Goal: Task Accomplishment & Management: Manage account settings

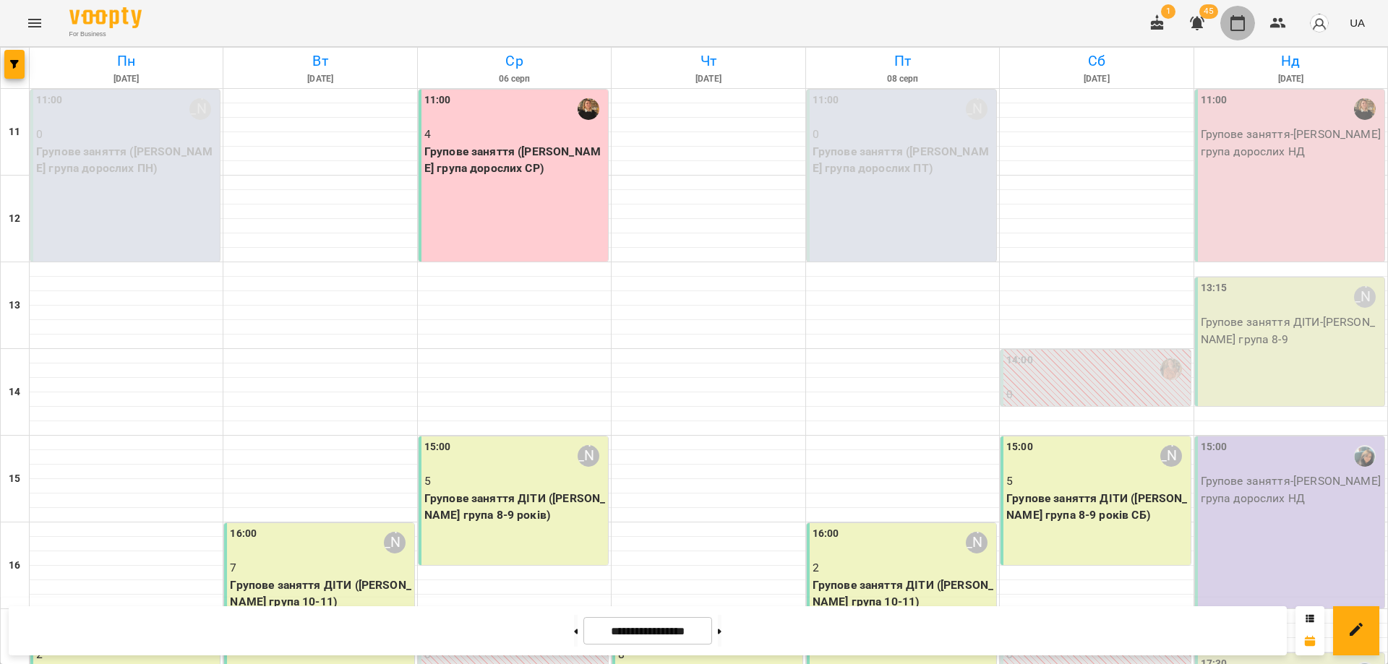
click at [1241, 20] on icon "button" at bounding box center [1237, 23] width 14 height 16
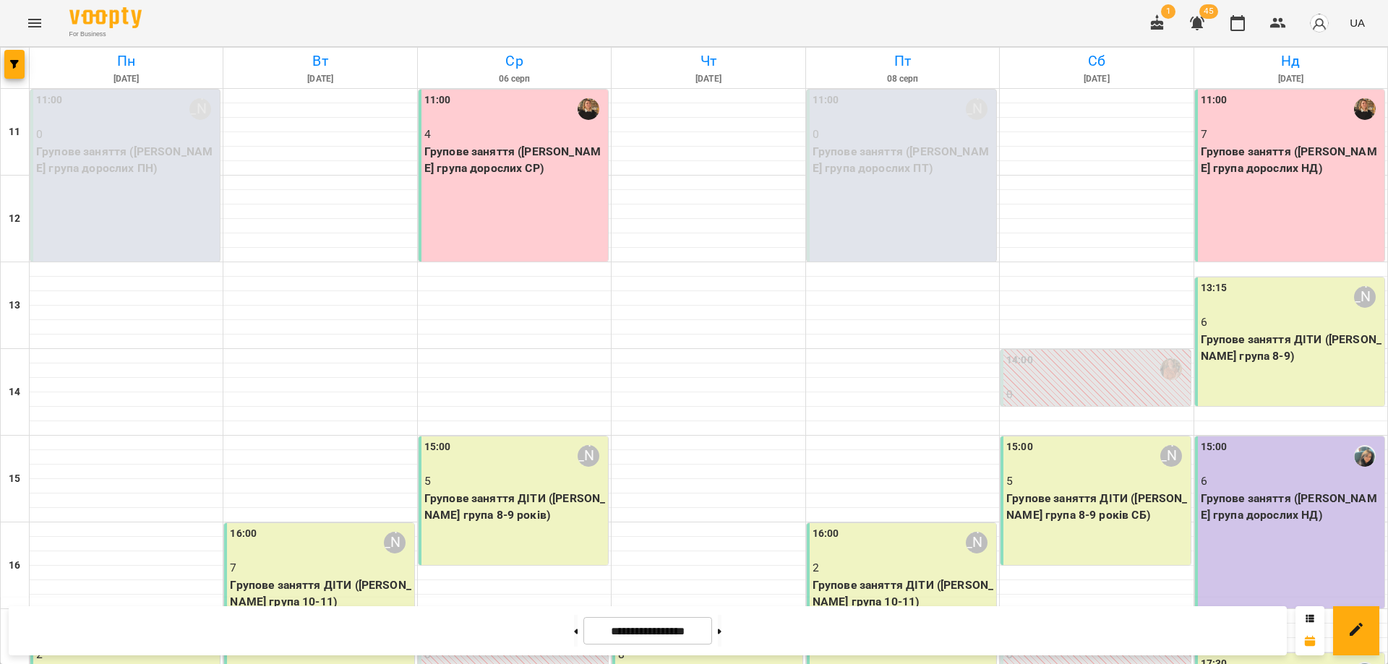
click at [1288, 189] on div "11:00 7 Групове заняття ([PERSON_NAME] група дорослих НД)" at bounding box center [1289, 176] width 189 height 172
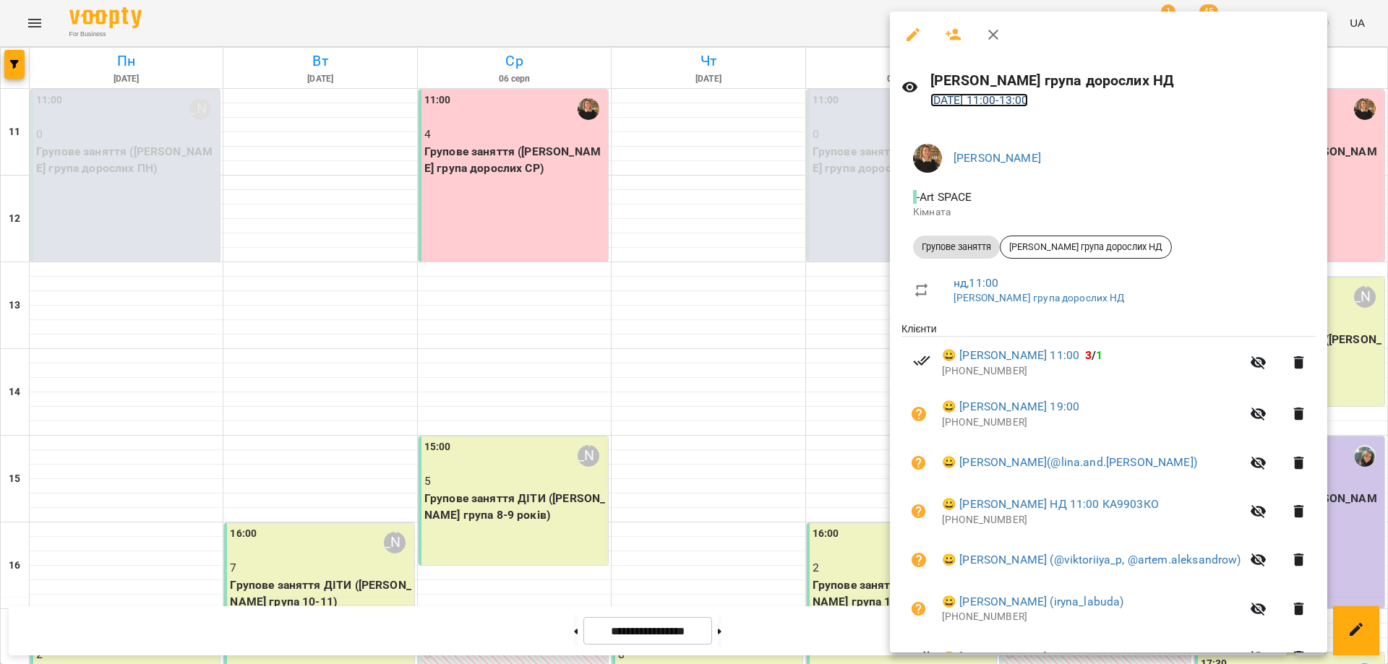
click at [1029, 100] on link "[DATE] 11:00 - 13:00" at bounding box center [979, 100] width 98 height 14
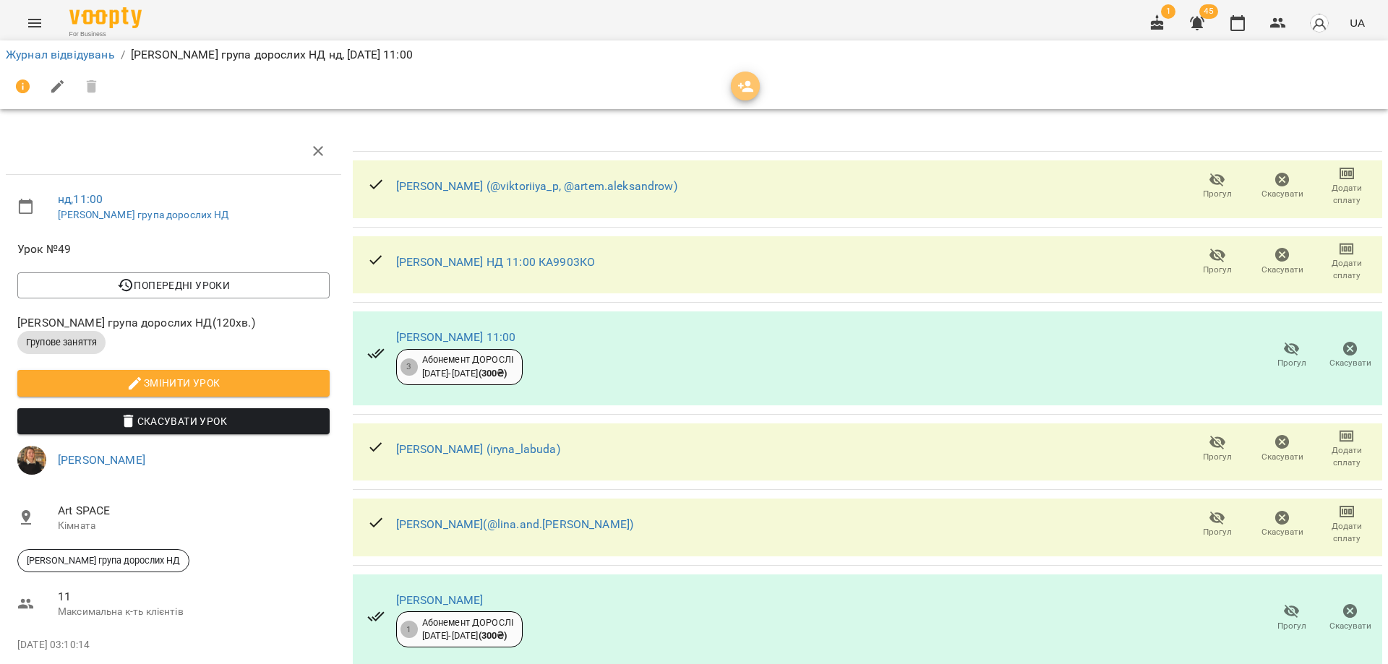
click at [744, 87] on icon "button" at bounding box center [745, 86] width 17 height 17
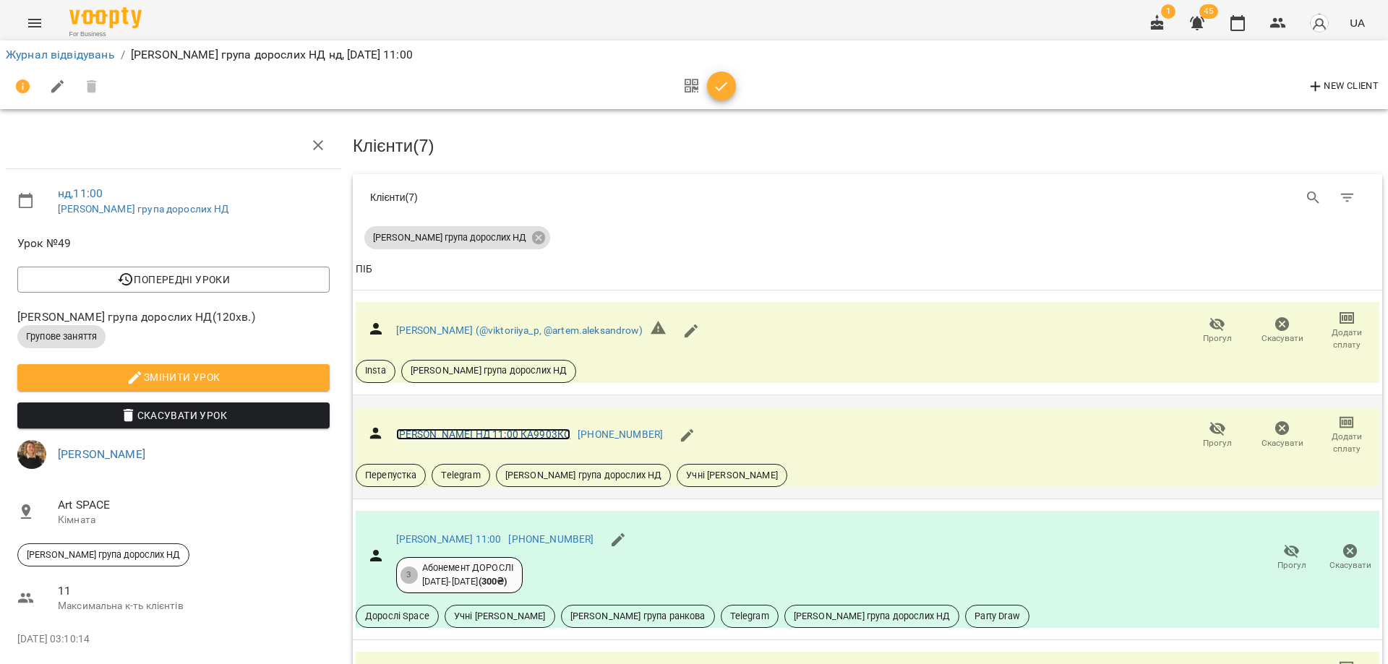
scroll to position [494, 0]
click at [1068, 69] on div "New Client" at bounding box center [694, 86] width 1376 height 35
click at [1242, 31] on icon "button" at bounding box center [1237, 22] width 17 height 17
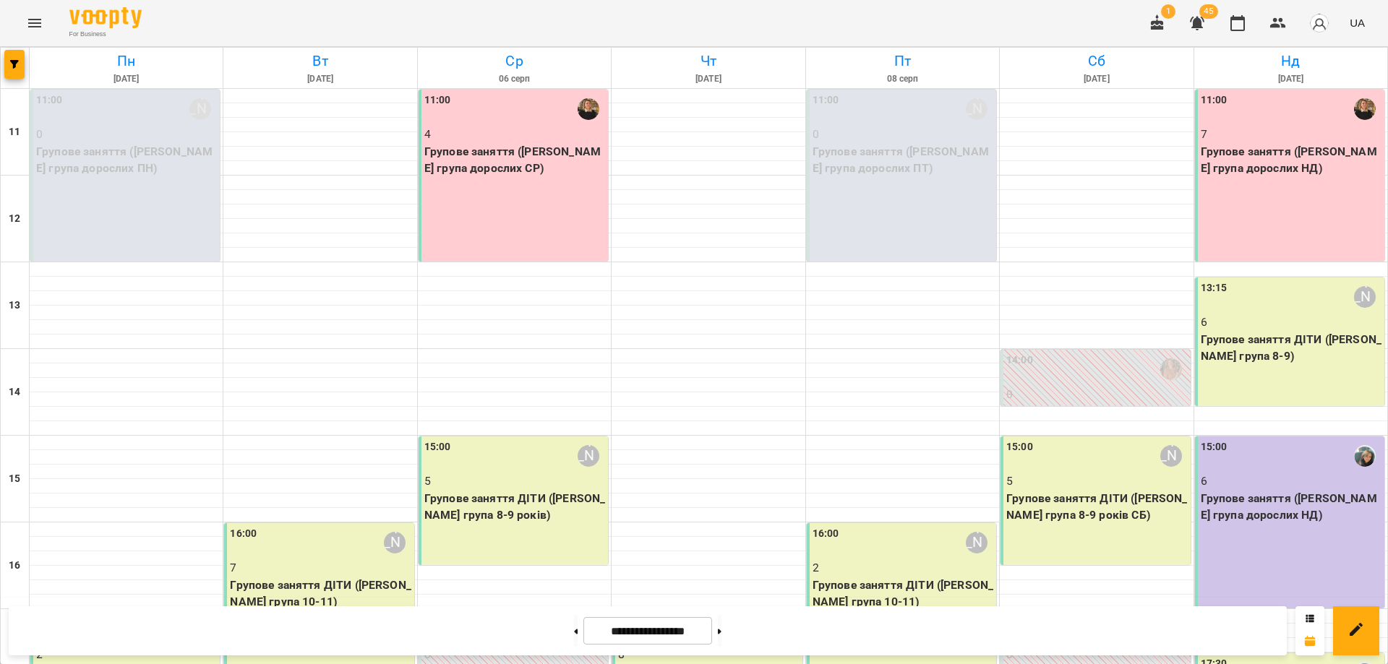
drag, startPoint x: 1219, startPoint y: 67, endPoint x: 1240, endPoint y: 81, distance: 24.5
click at [1219, 67] on h6 "Нд" at bounding box center [1290, 61] width 189 height 22
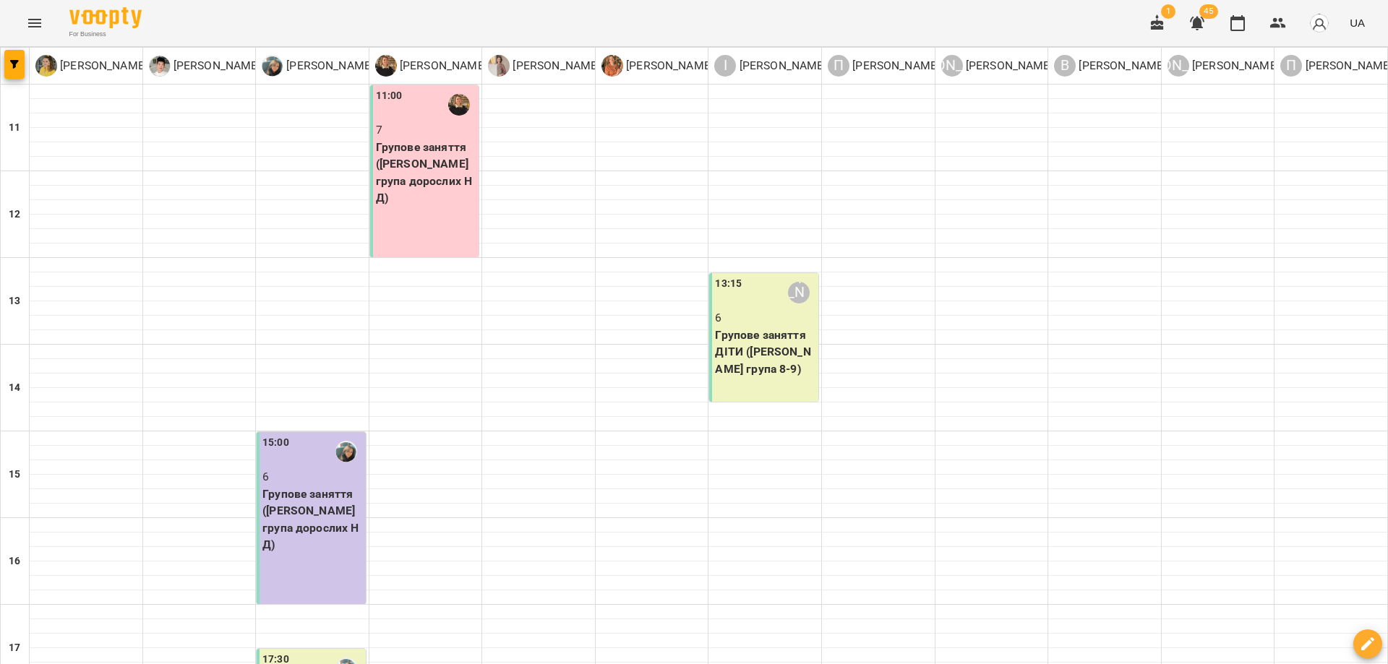
click at [42, 31] on icon "Menu" at bounding box center [34, 22] width 17 height 17
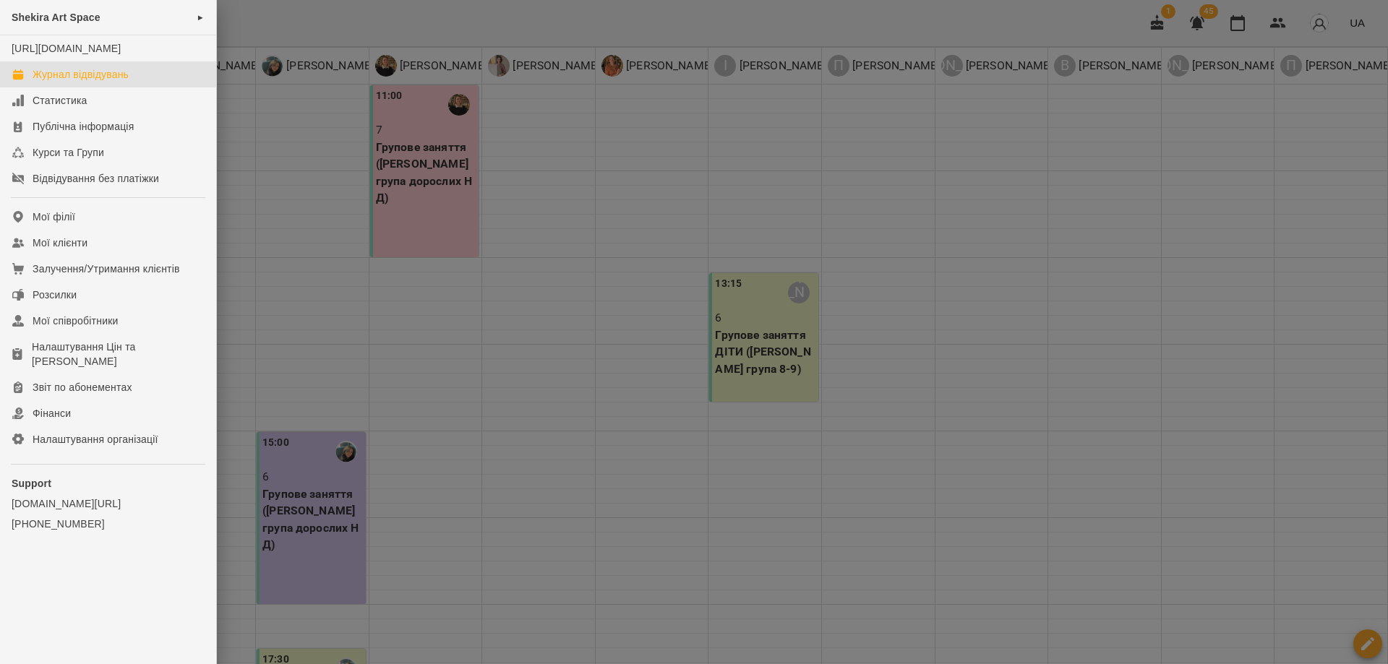
click at [42, 31] on div "Shekira Art Space ►" at bounding box center [108, 17] width 216 height 35
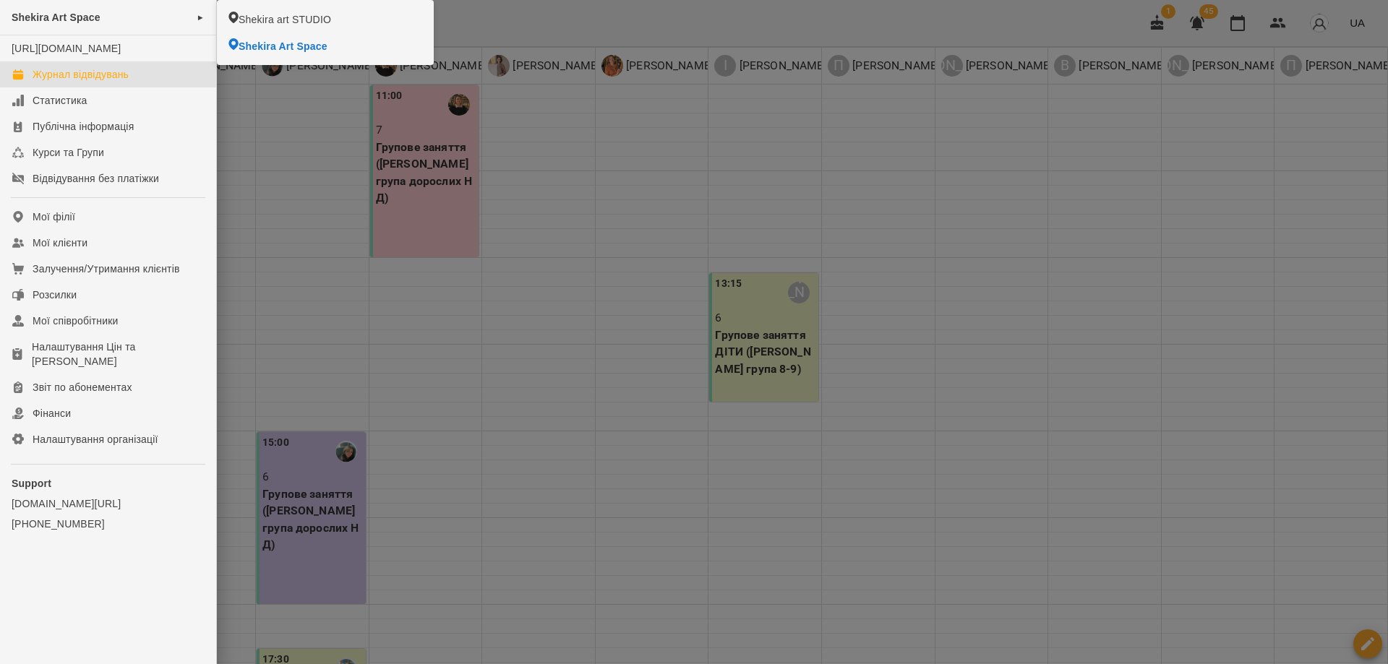
click at [634, 41] on div at bounding box center [694, 332] width 1388 height 664
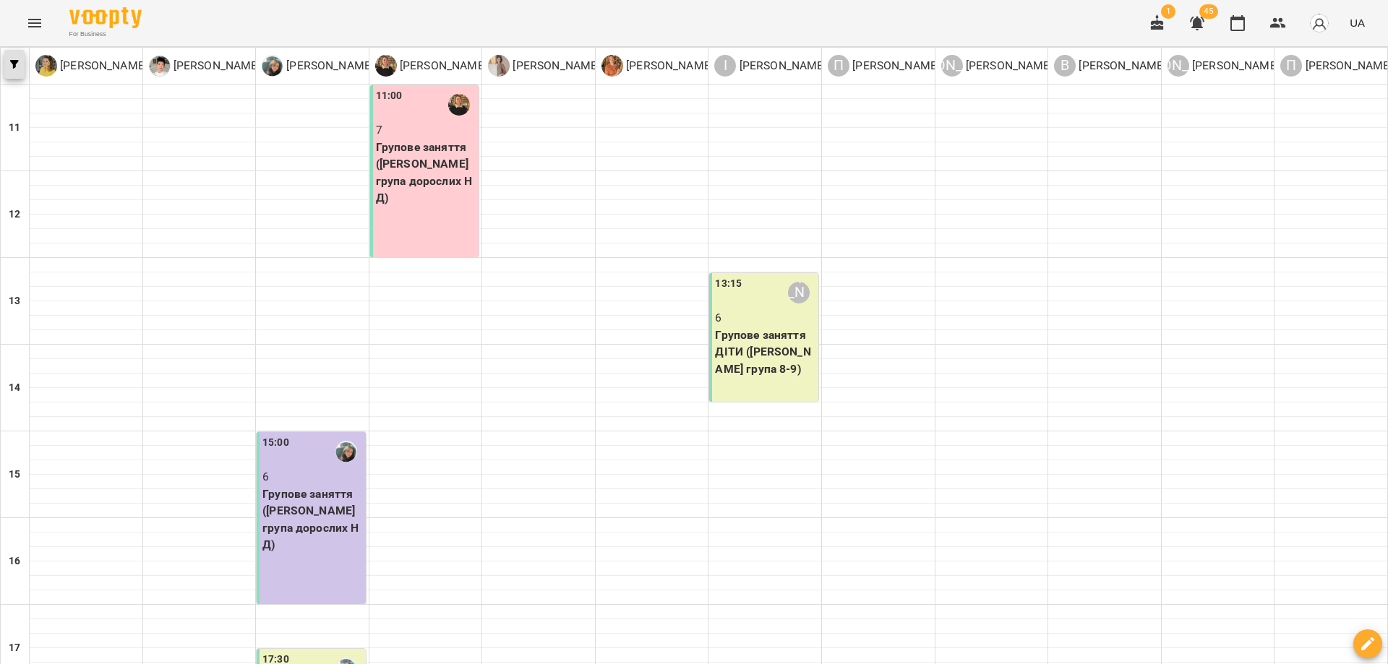
click at [24, 61] on span "button" at bounding box center [14, 64] width 20 height 9
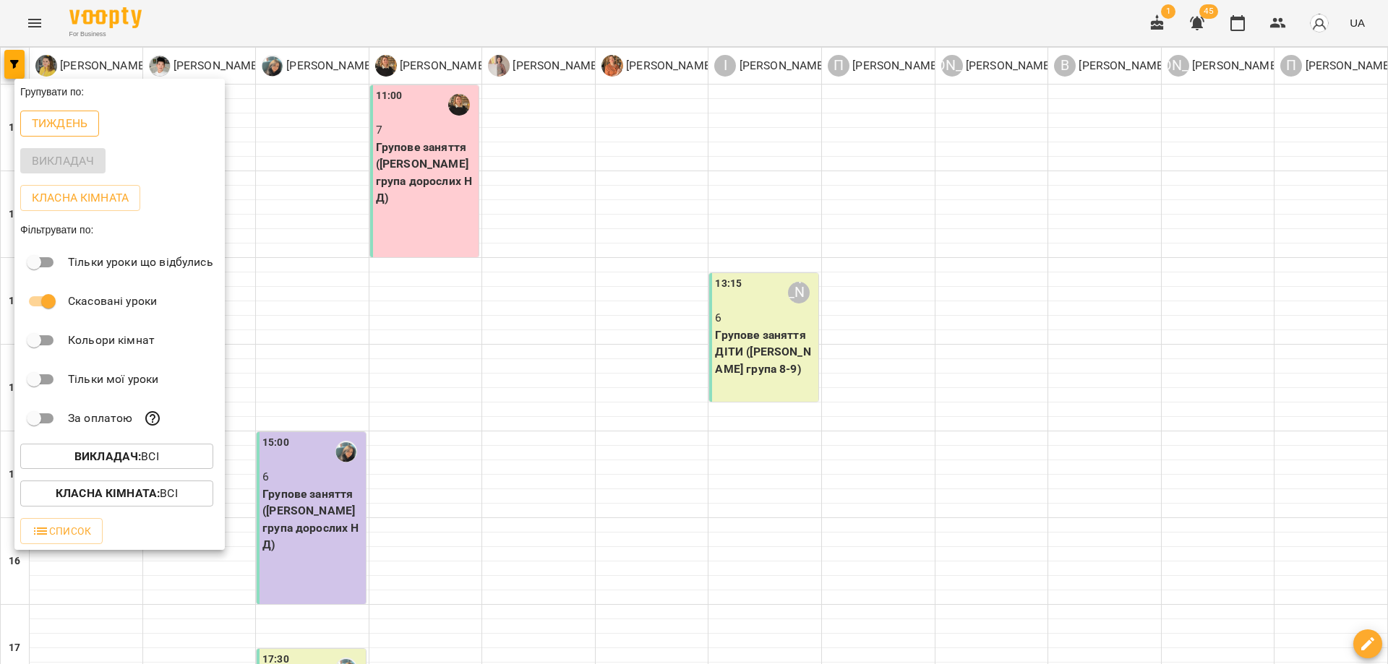
click at [69, 127] on p "Тиждень" at bounding box center [60, 123] width 56 height 17
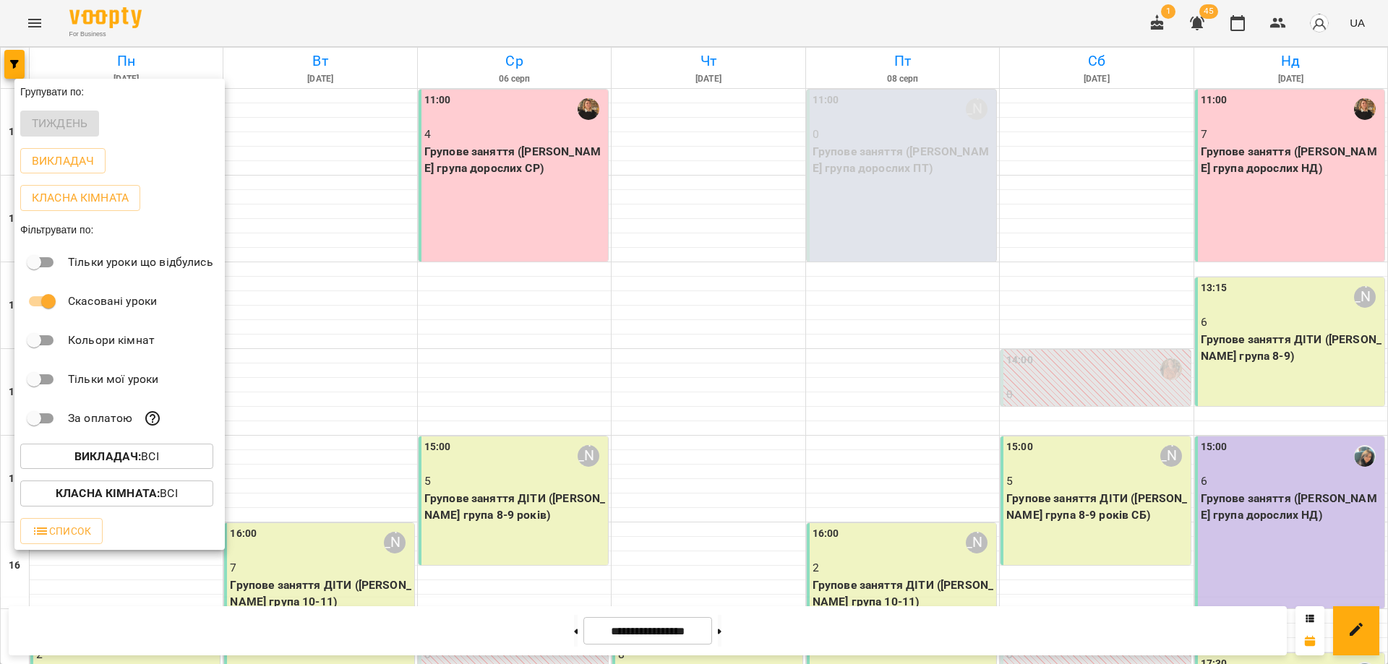
click at [1276, 372] on div at bounding box center [694, 332] width 1388 height 664
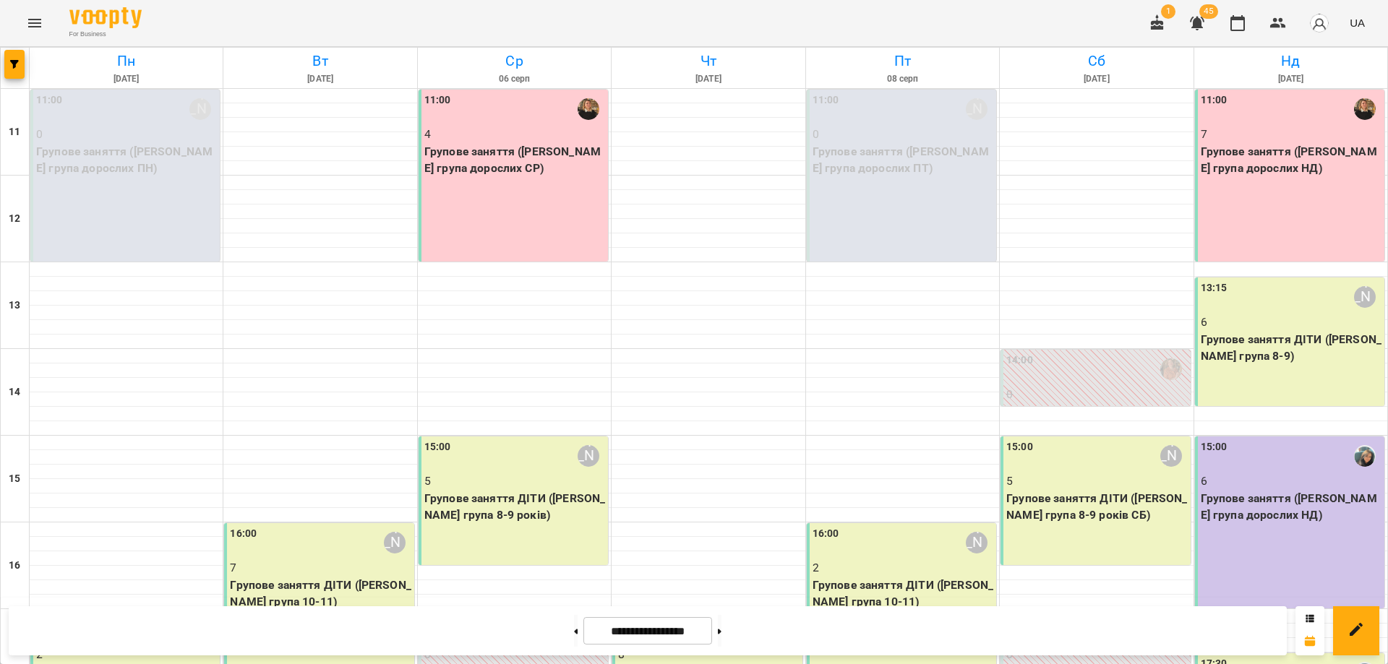
click at [1291, 326] on p "6" at bounding box center [1291, 322] width 181 height 17
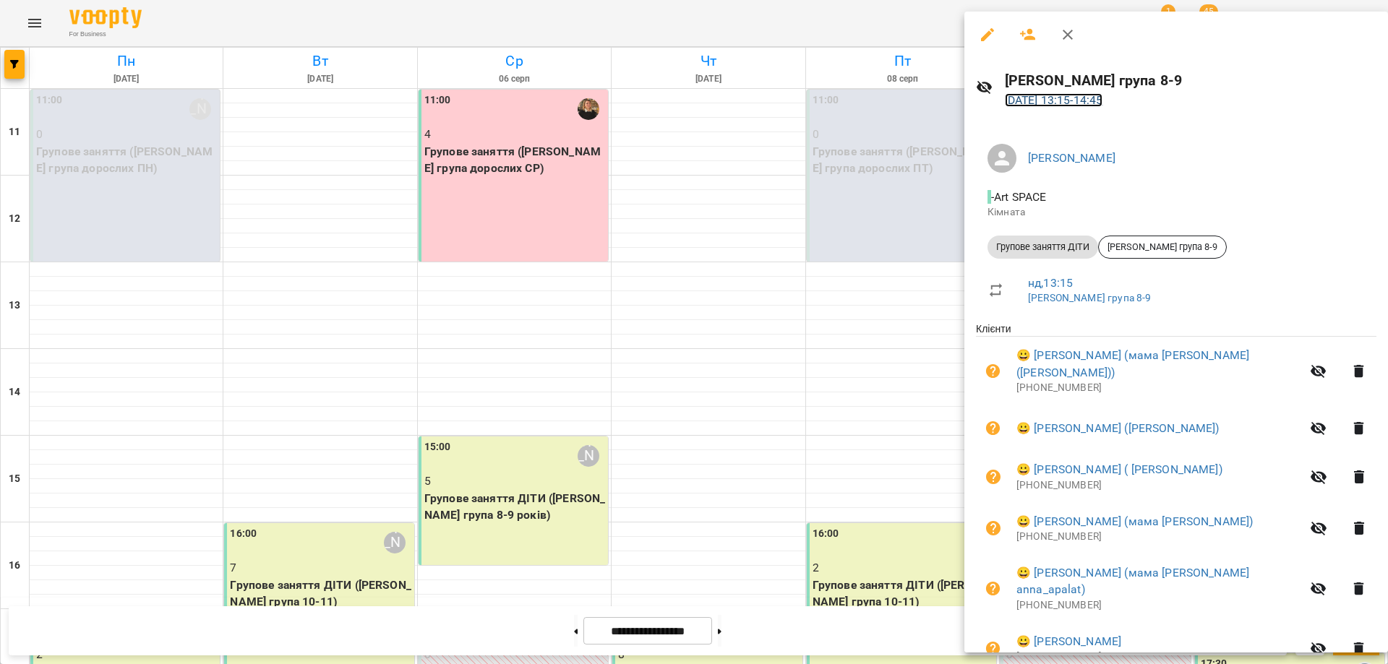
click at [1021, 97] on link "[DATE] 13:15 - 14:45" at bounding box center [1054, 100] width 98 height 14
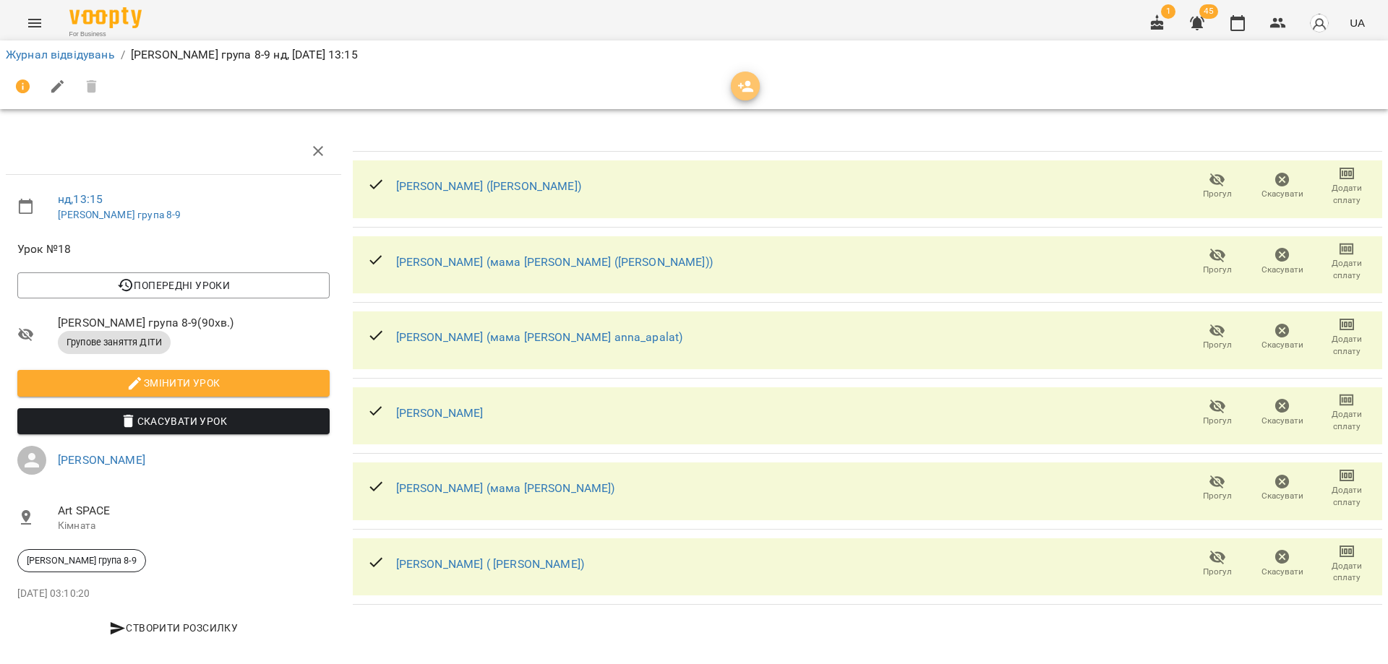
drag, startPoint x: 745, startPoint y: 85, endPoint x: 787, endPoint y: 70, distance: 44.3
click at [746, 85] on icon "button" at bounding box center [746, 87] width 16 height 12
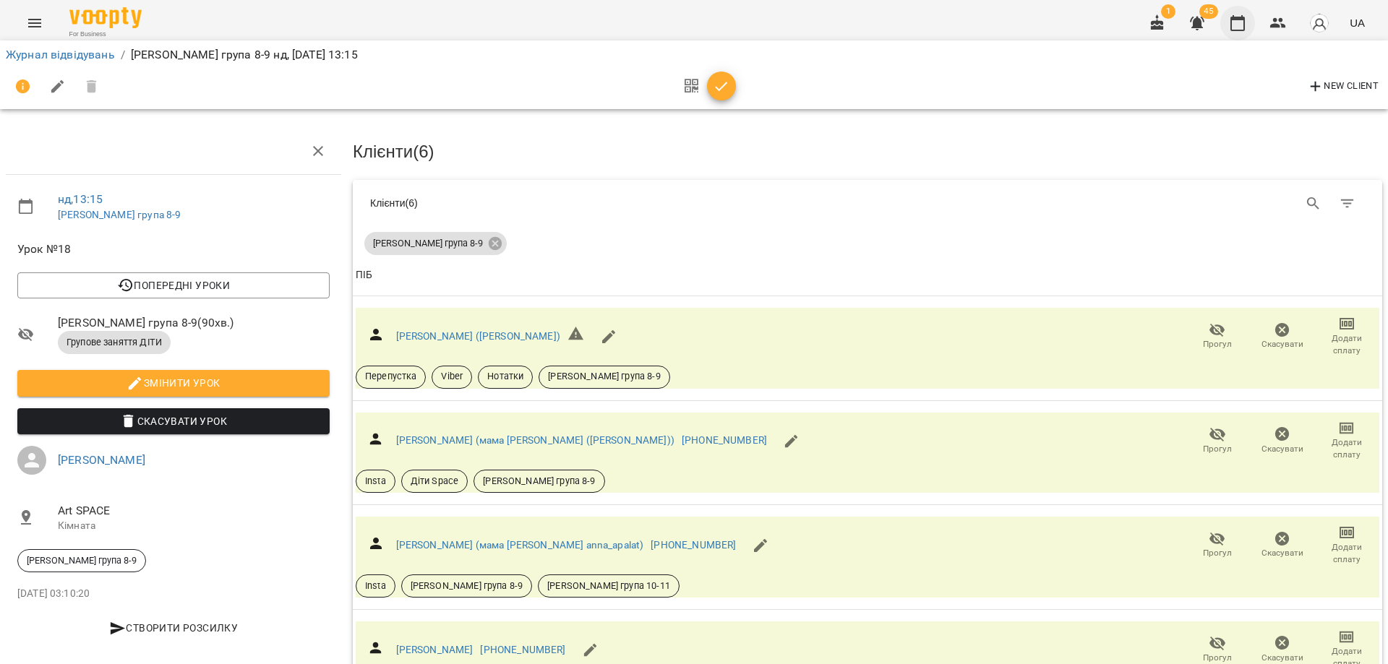
click at [1249, 32] on button "button" at bounding box center [1237, 23] width 35 height 35
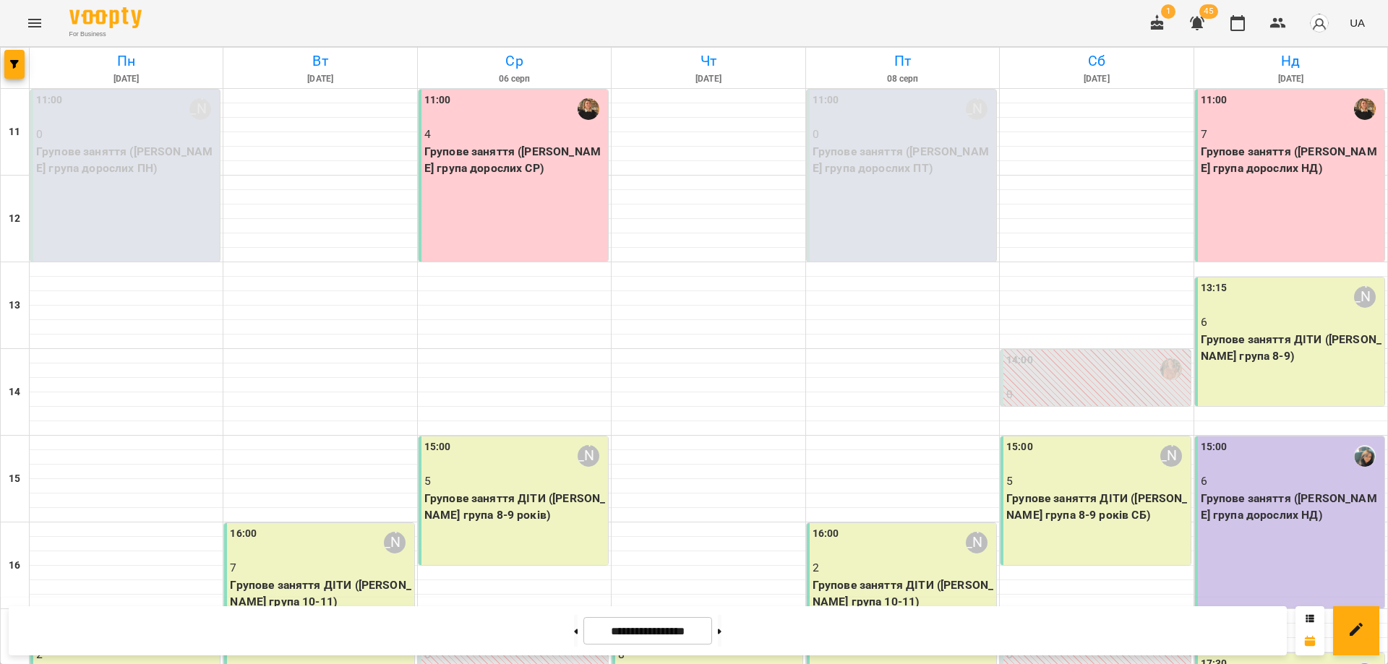
scroll to position [217, 0]
click at [1263, 437] on div "15:00 6 Групове заняття ([PERSON_NAME] група дорослих НД)" at bounding box center [1289, 523] width 189 height 172
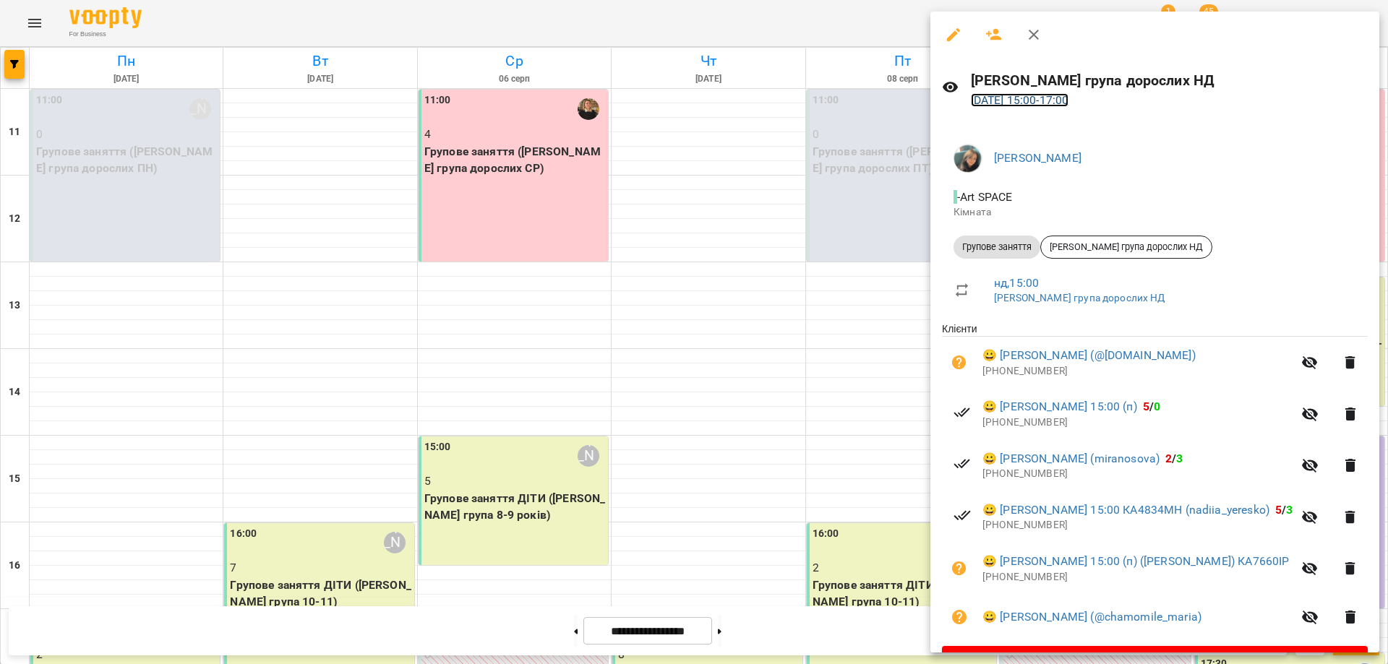
click at [1034, 101] on link "[DATE] 15:00 - 17:00" at bounding box center [1020, 100] width 98 height 14
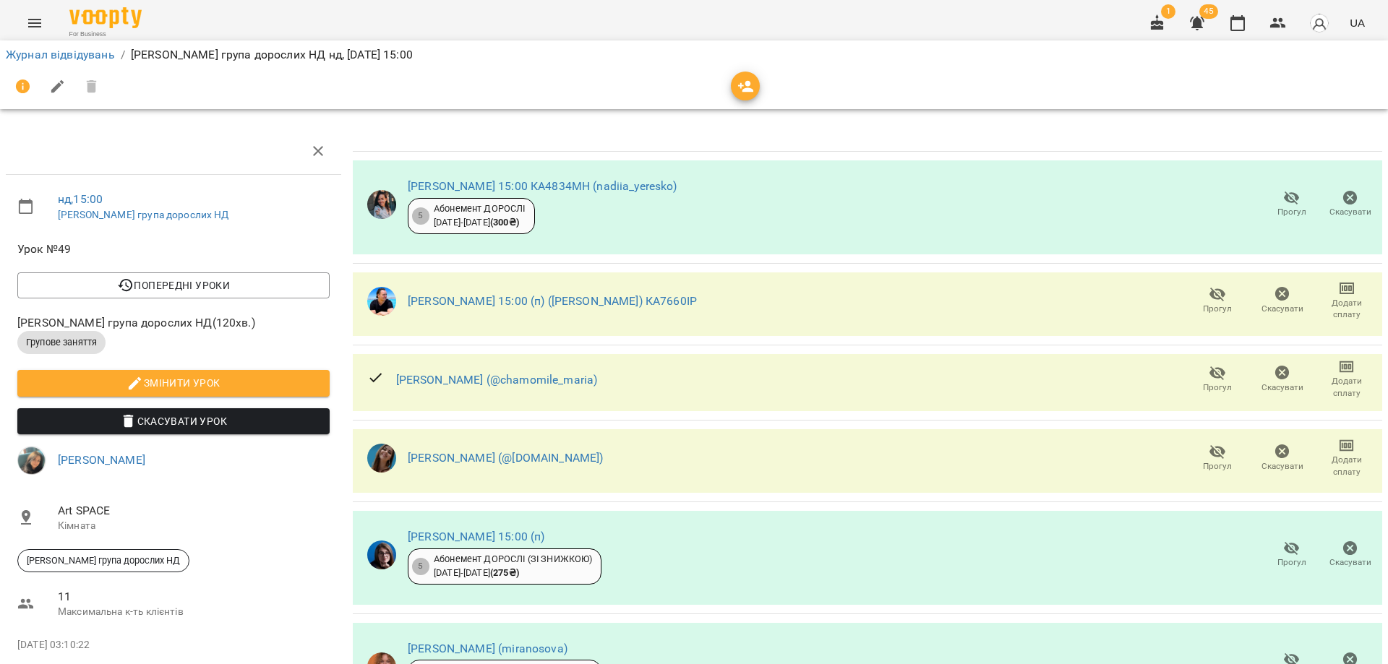
click at [752, 93] on icon "button" at bounding box center [745, 86] width 17 height 17
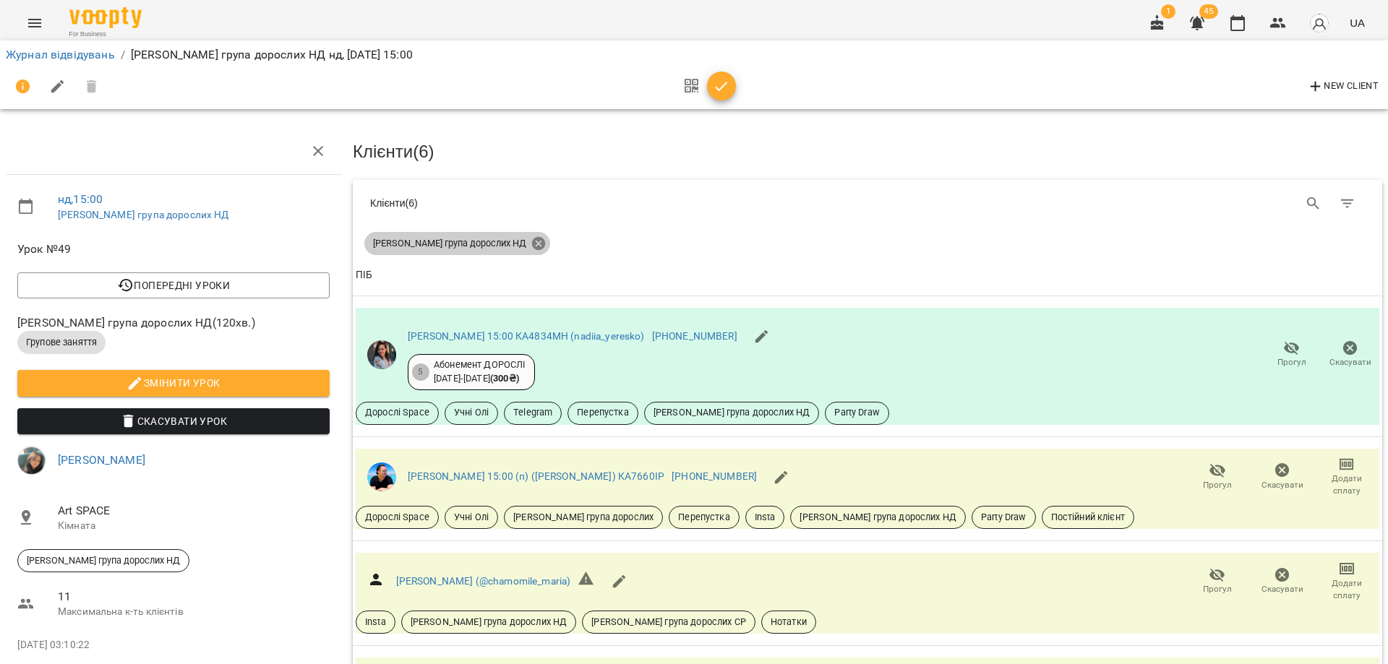
click at [532, 246] on icon at bounding box center [538, 243] width 13 height 13
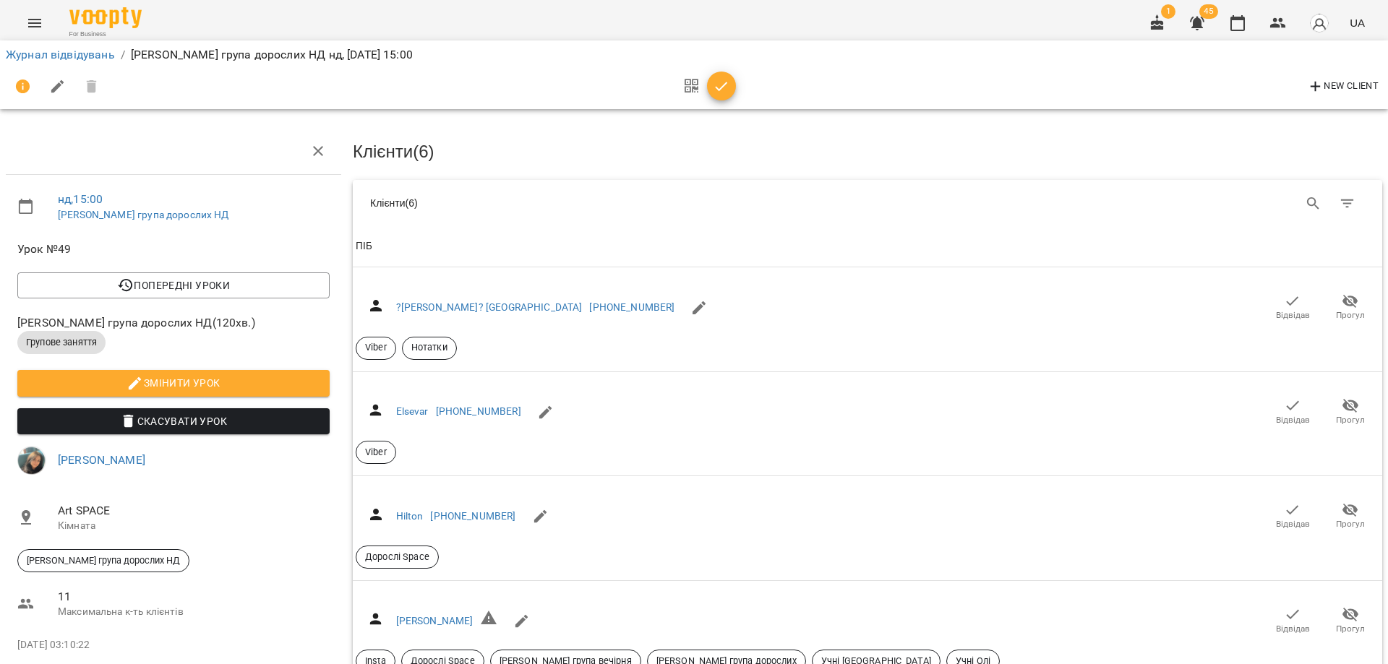
click at [723, 86] on icon "button" at bounding box center [722, 86] width 12 height 9
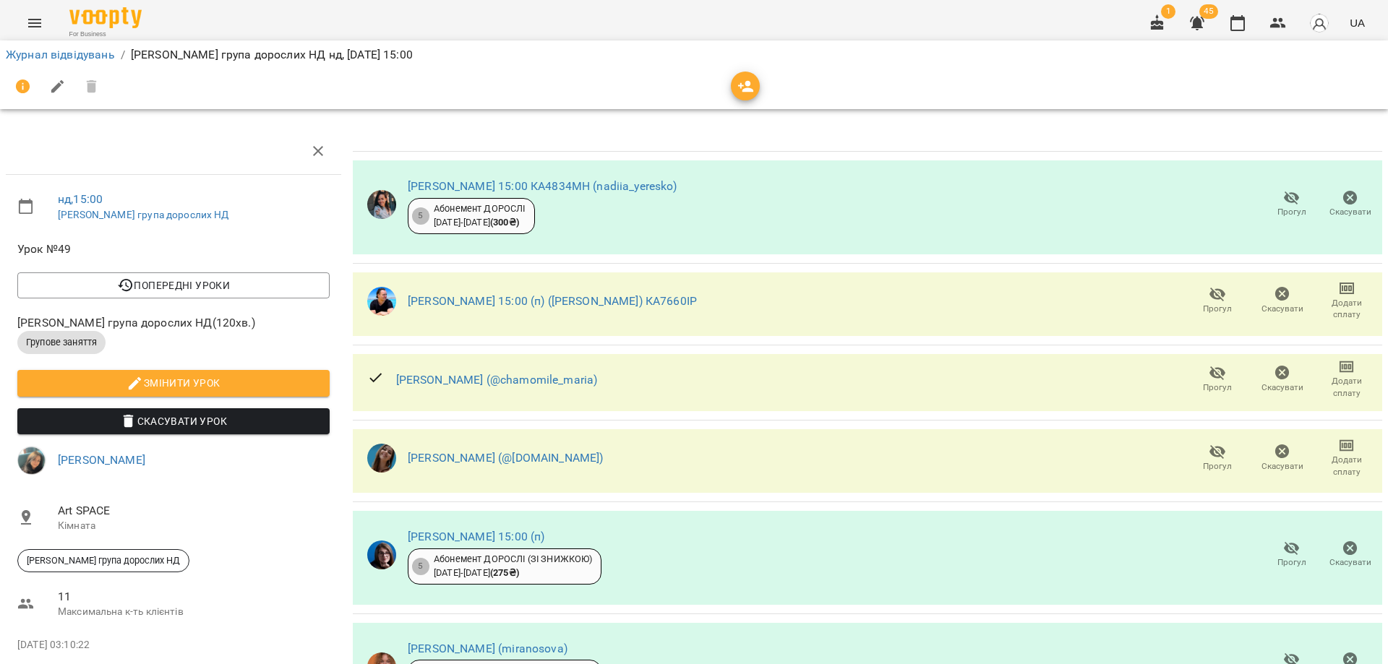
click at [750, 90] on icon "button" at bounding box center [746, 87] width 16 height 12
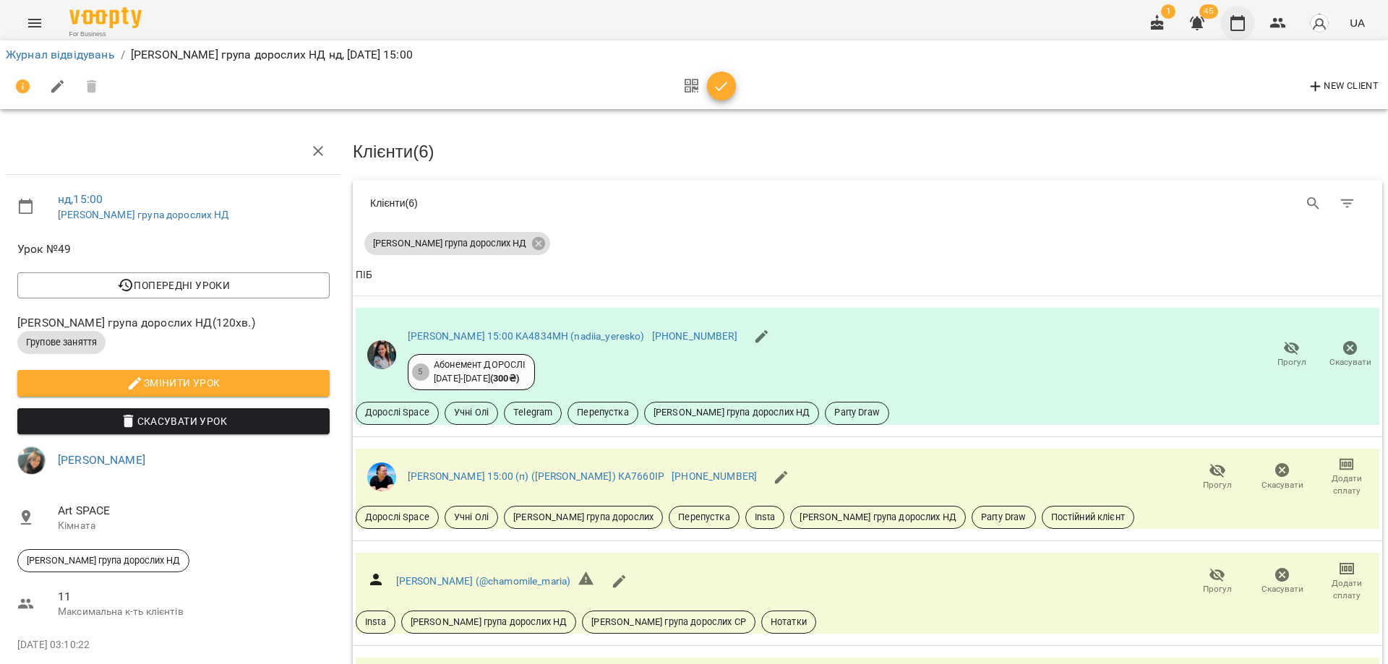
click at [1240, 29] on icon "button" at bounding box center [1237, 22] width 17 height 17
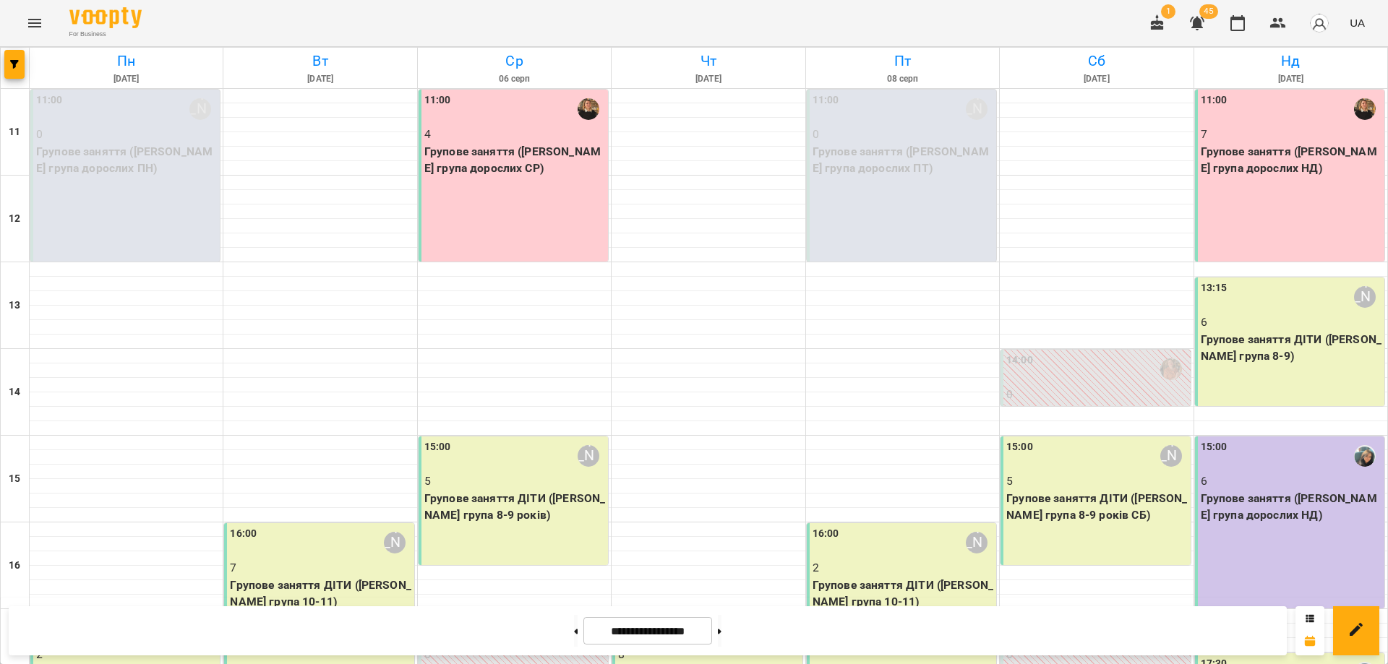
click at [1279, 325] on p "6" at bounding box center [1291, 322] width 181 height 17
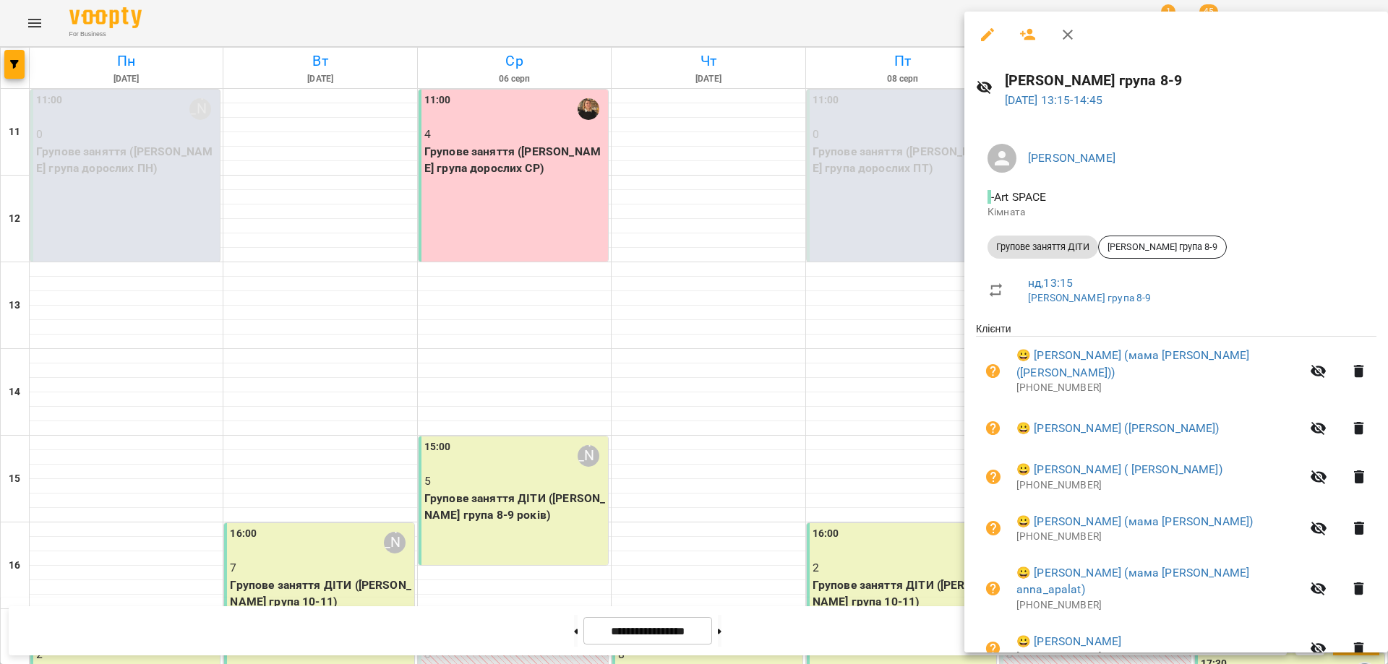
scroll to position [39, 0]
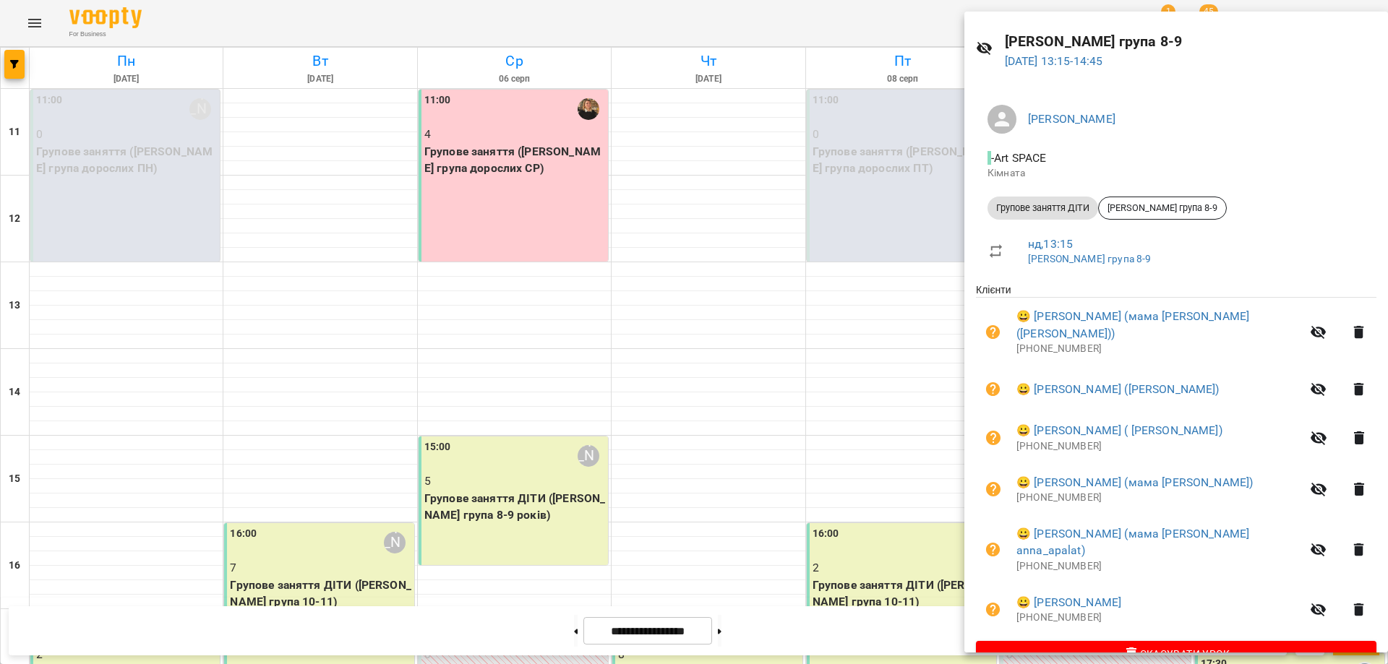
click at [815, 36] on div at bounding box center [694, 332] width 1388 height 664
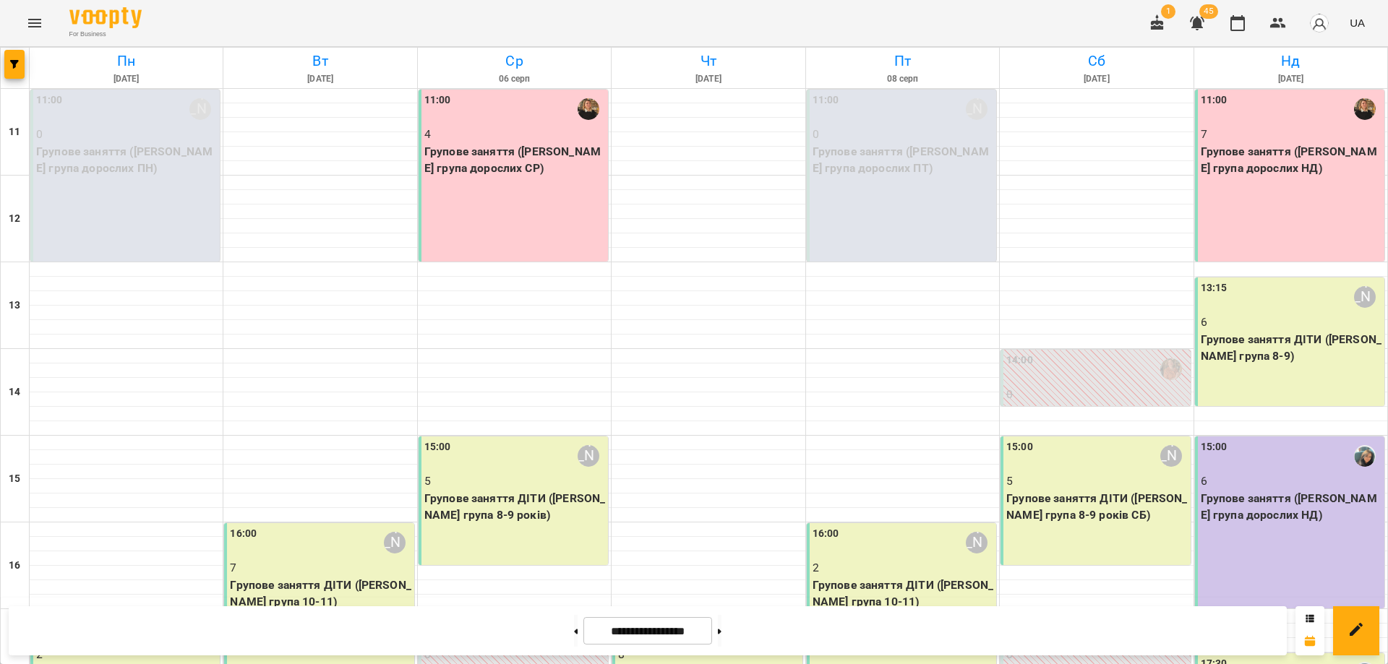
click at [1061, 475] on p "5" at bounding box center [1096, 481] width 181 height 17
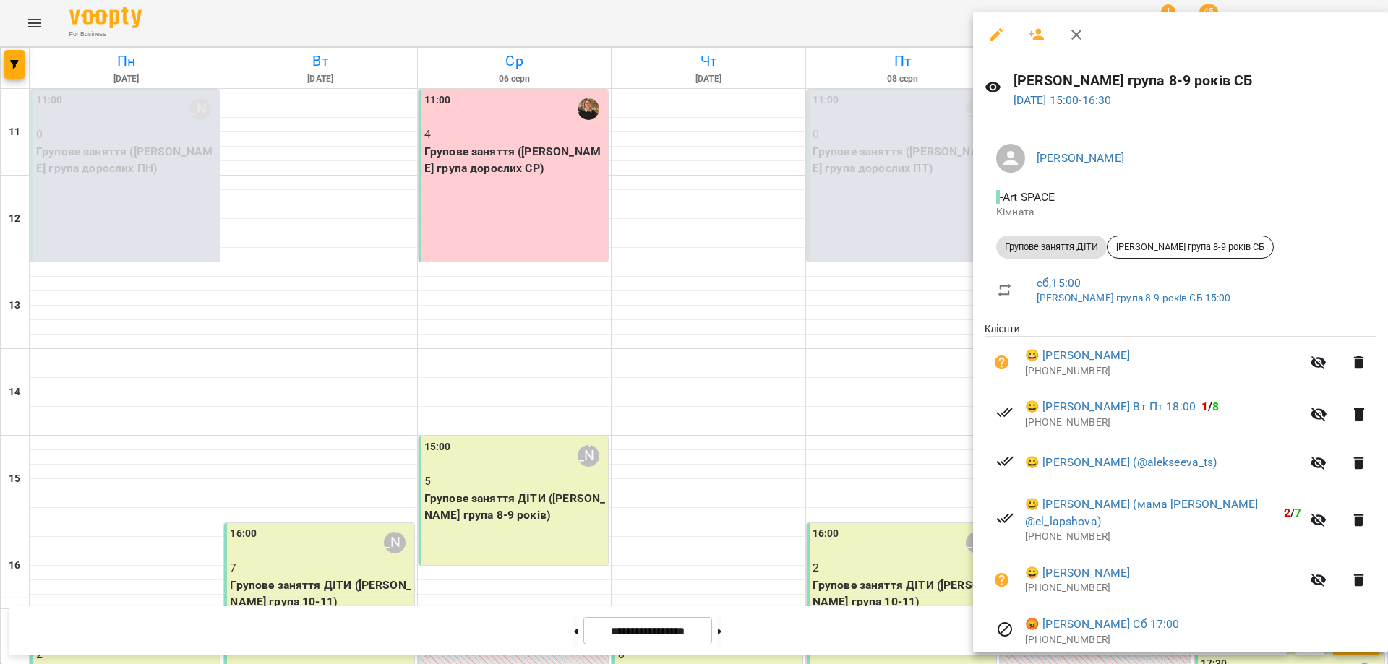
click at [781, 16] on div at bounding box center [694, 332] width 1388 height 664
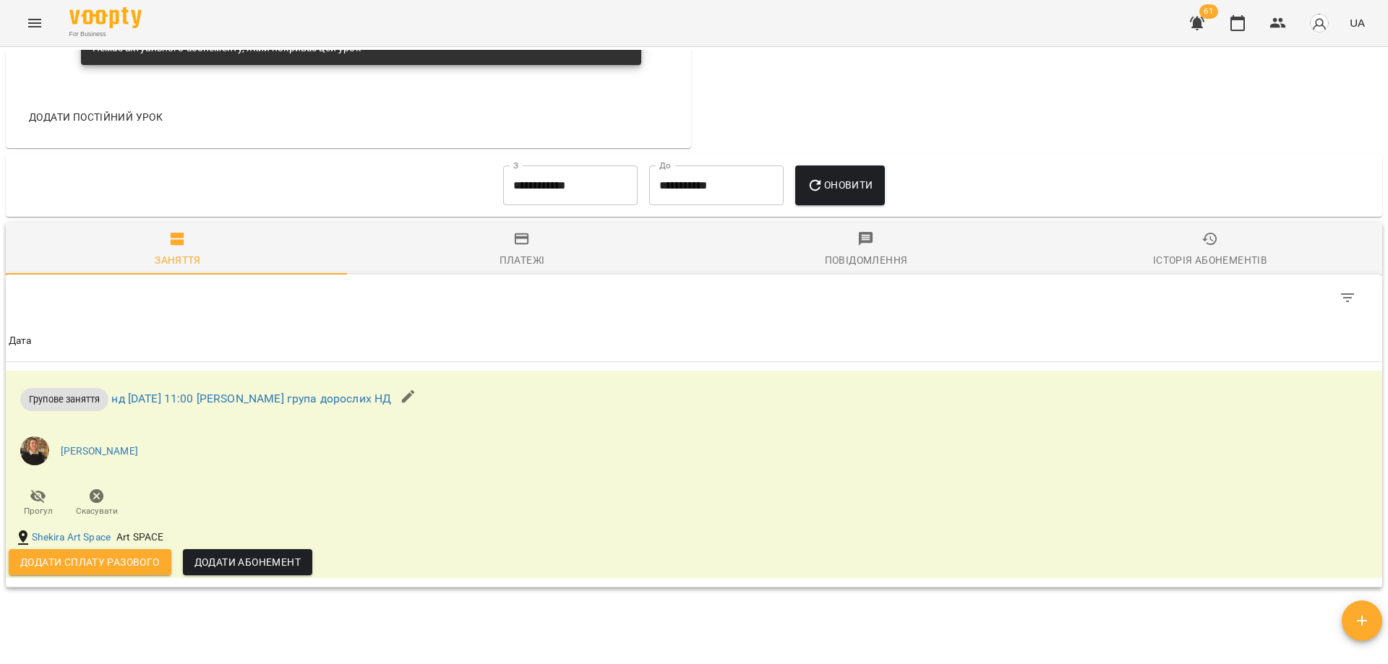
scroll to position [682, 0]
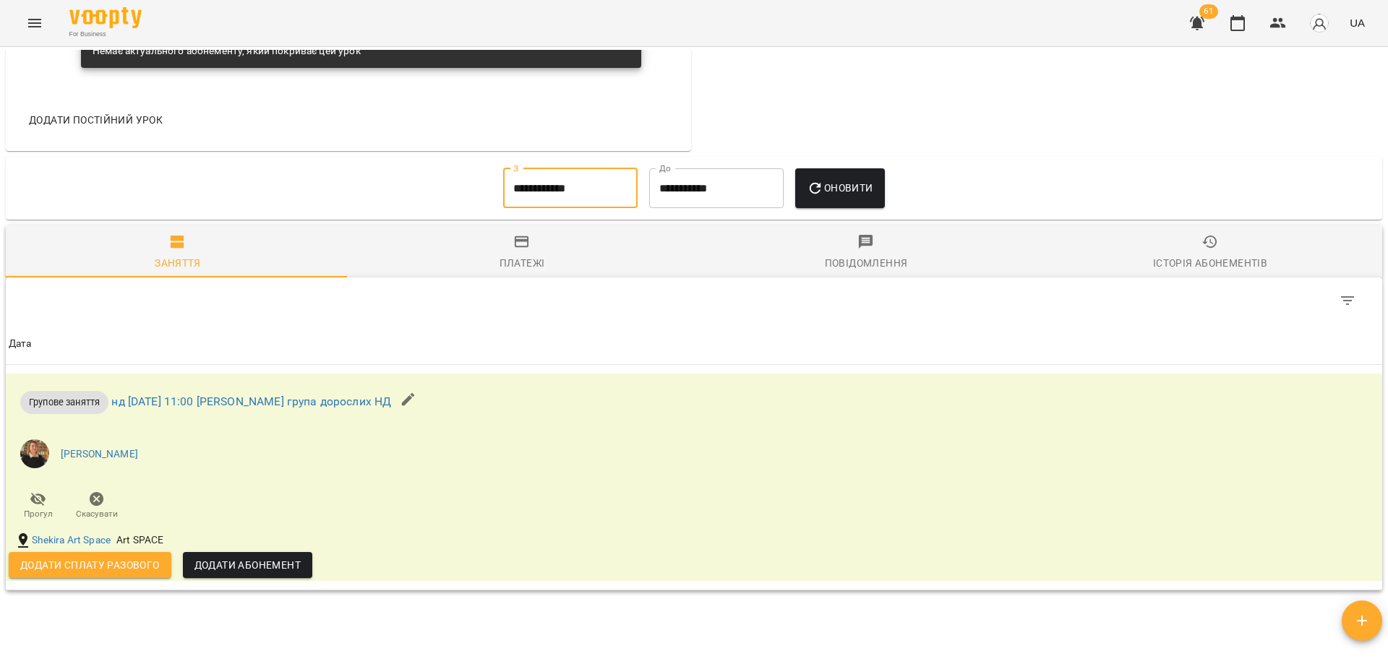
click at [589, 188] on input "**********" at bounding box center [570, 188] width 134 height 40
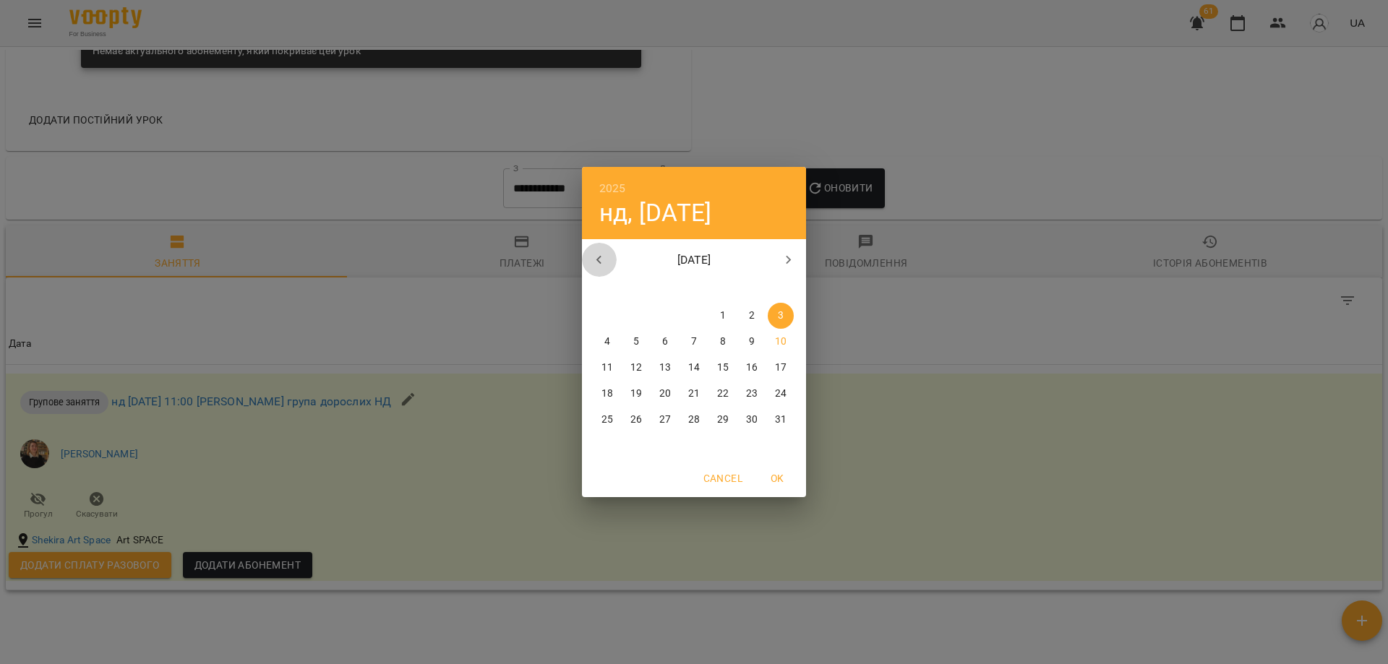
click at [607, 268] on icon "button" at bounding box center [599, 260] width 17 height 17
click at [630, 322] on span "1" at bounding box center [636, 316] width 26 height 14
type input "**********"
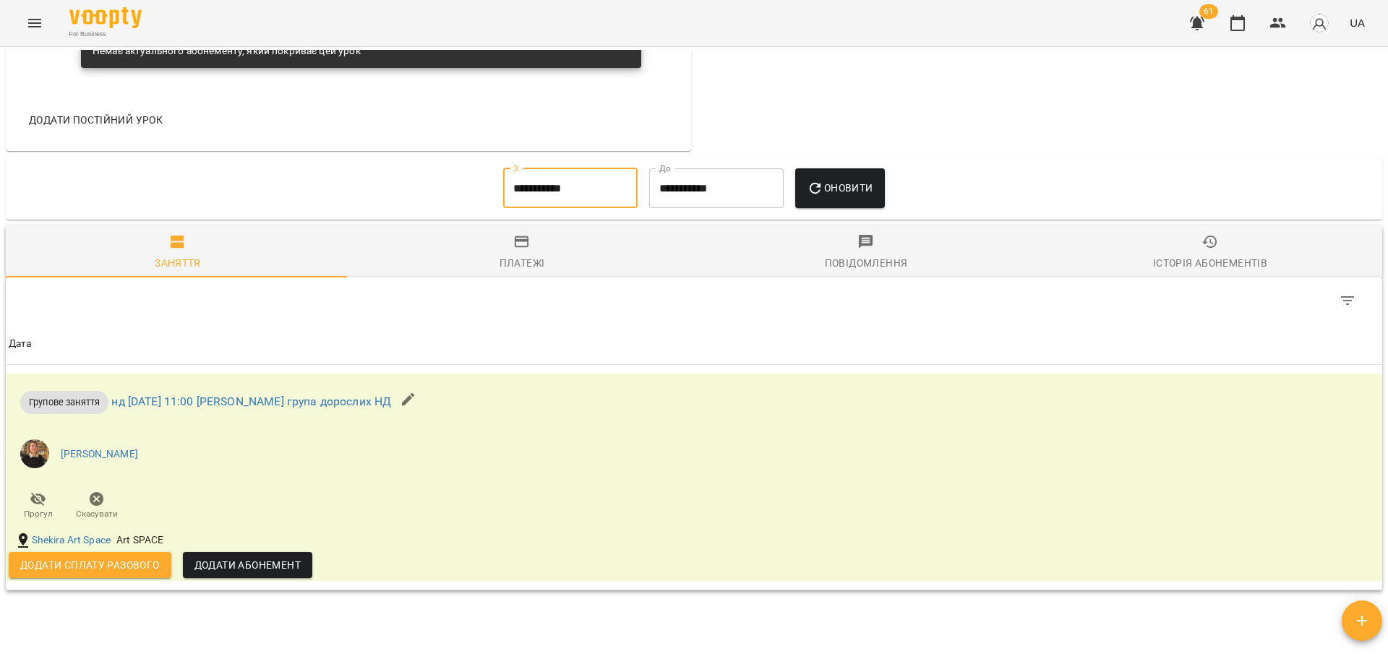
click at [856, 192] on span "Оновити" at bounding box center [840, 187] width 66 height 17
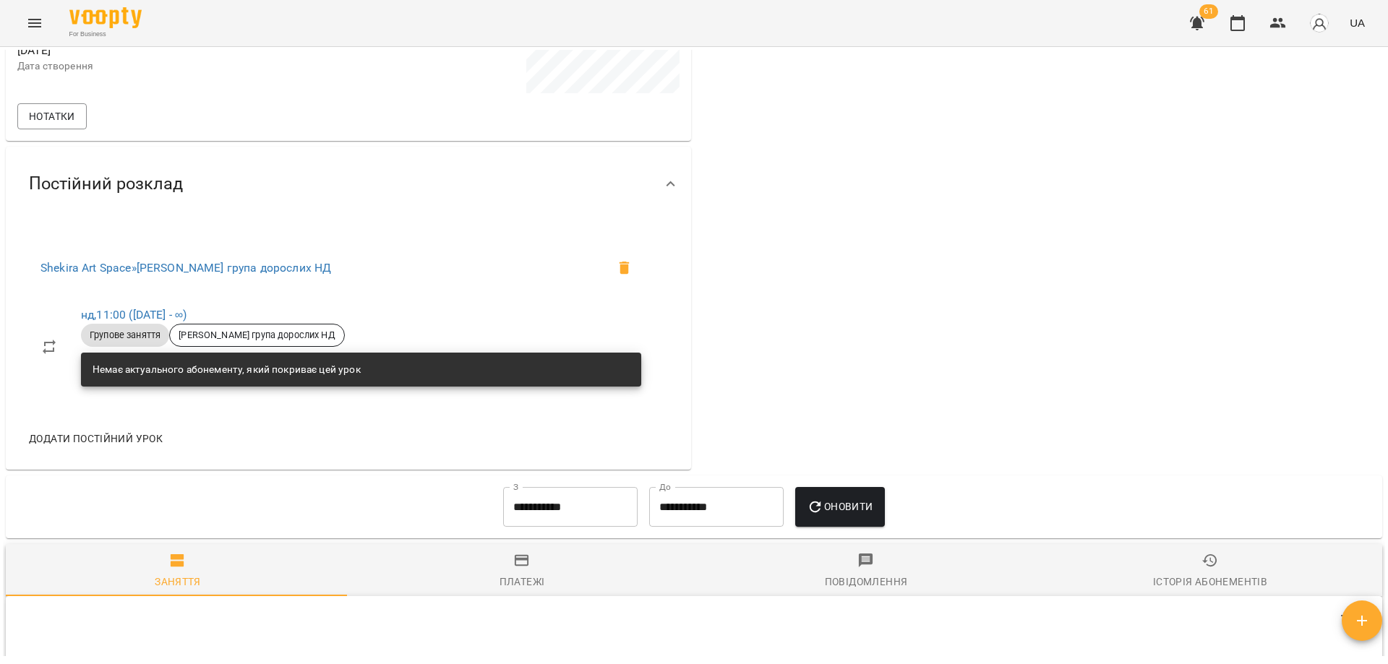
scroll to position [0, 0]
